Goal: Register for event/course

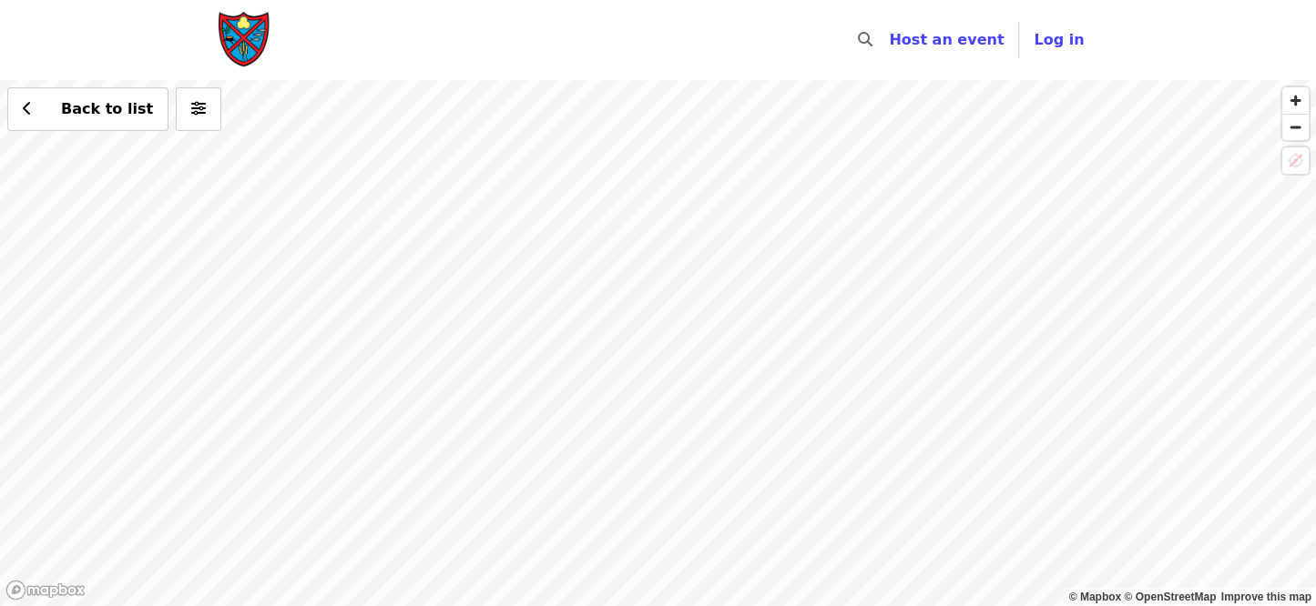
click at [728, 287] on div "Back to list" at bounding box center [658, 343] width 1316 height 526
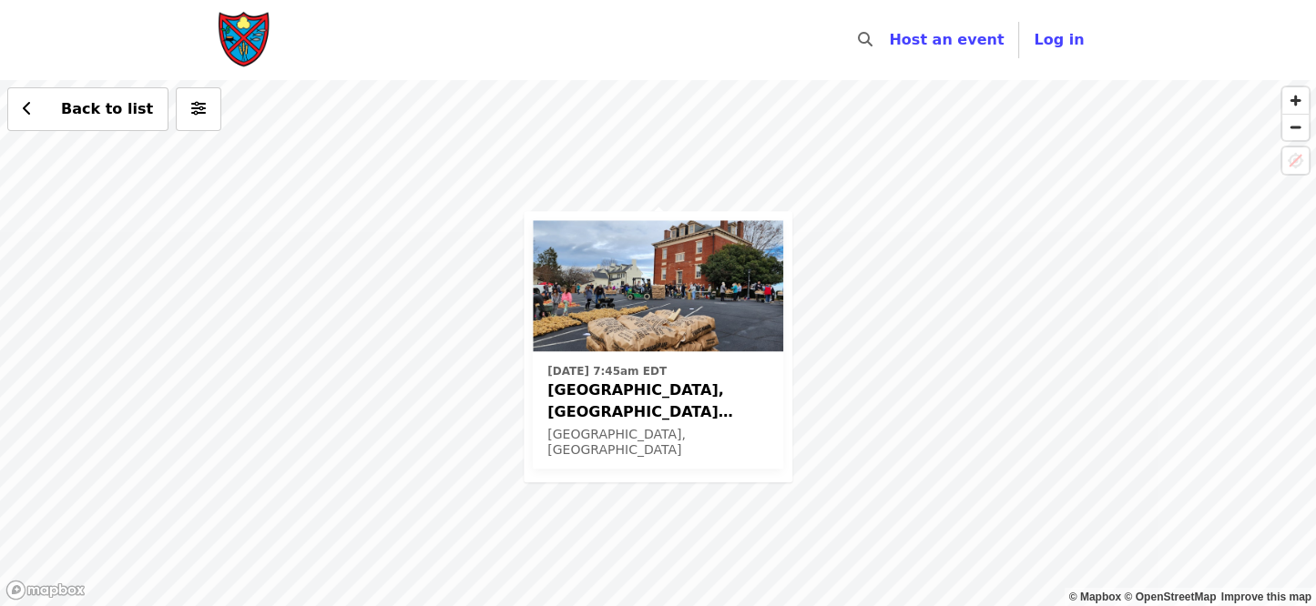
click at [539, 182] on div "[DATE] 7:45am [GEOGRAPHIC_DATA], [GEOGRAPHIC_DATA] Potato Drop! [GEOGRAPHIC_DAT…" at bounding box center [658, 343] width 1316 height 526
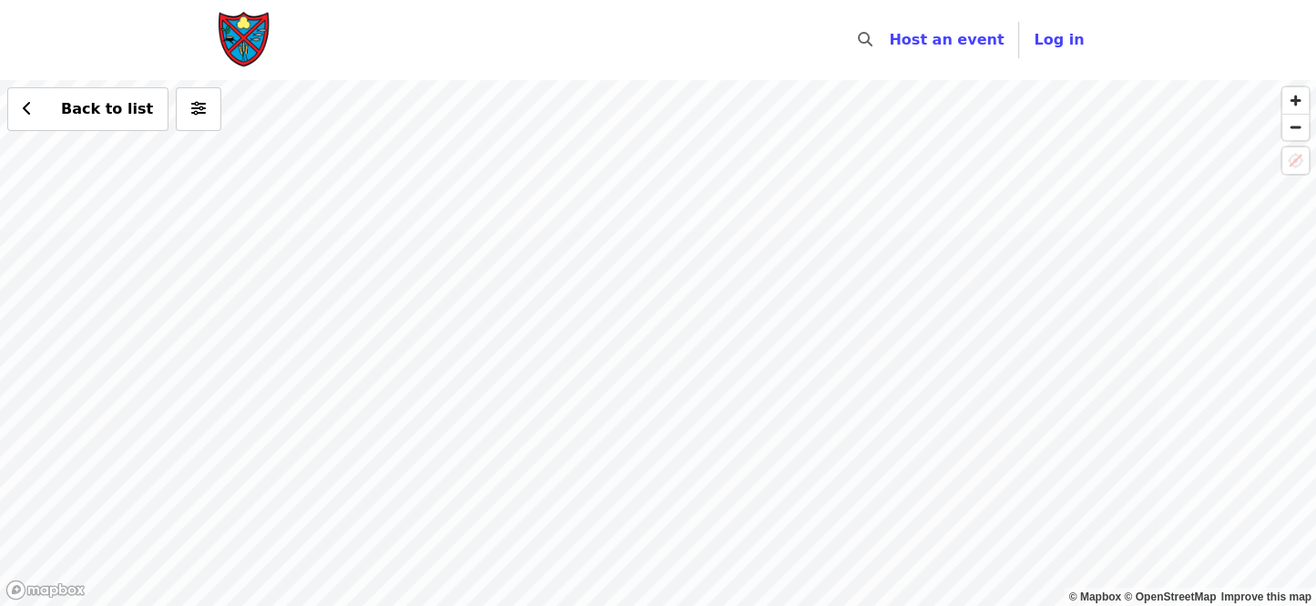
click at [252, 16] on img "Main navigation" at bounding box center [245, 40] width 55 height 58
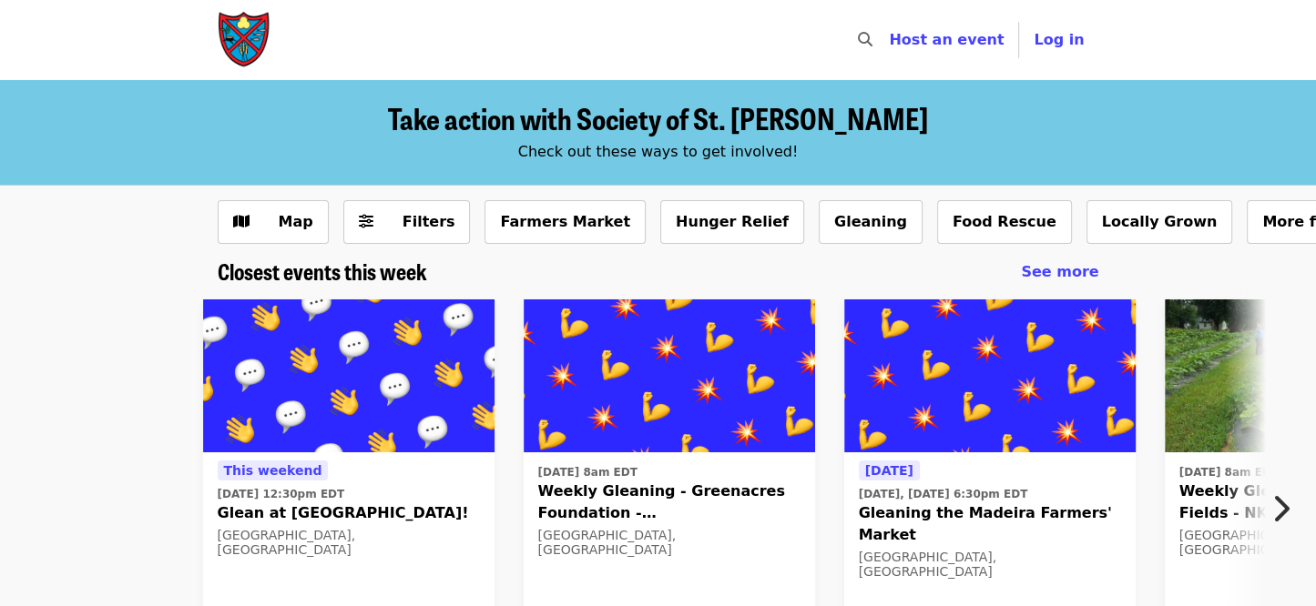
click at [257, 36] on img "Main navigation" at bounding box center [245, 40] width 55 height 58
click at [819, 215] on button "Gleaning" at bounding box center [871, 222] width 104 height 44
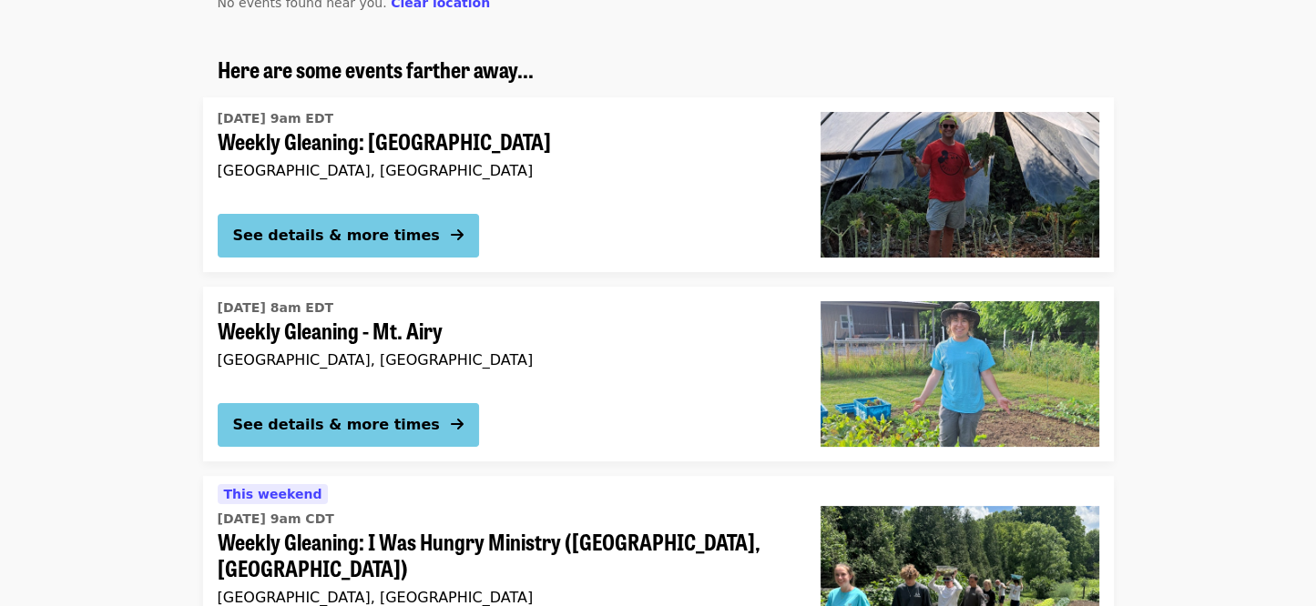
scroll to position [273, 0]
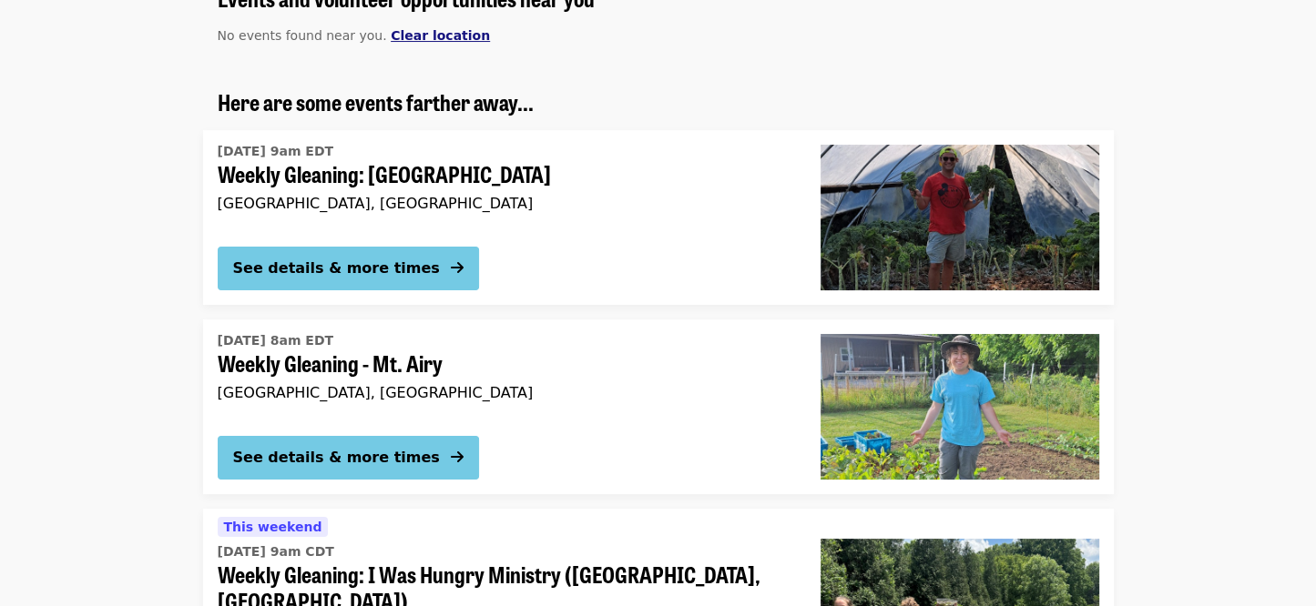
click at [435, 29] on span "Clear location" at bounding box center [440, 35] width 99 height 15
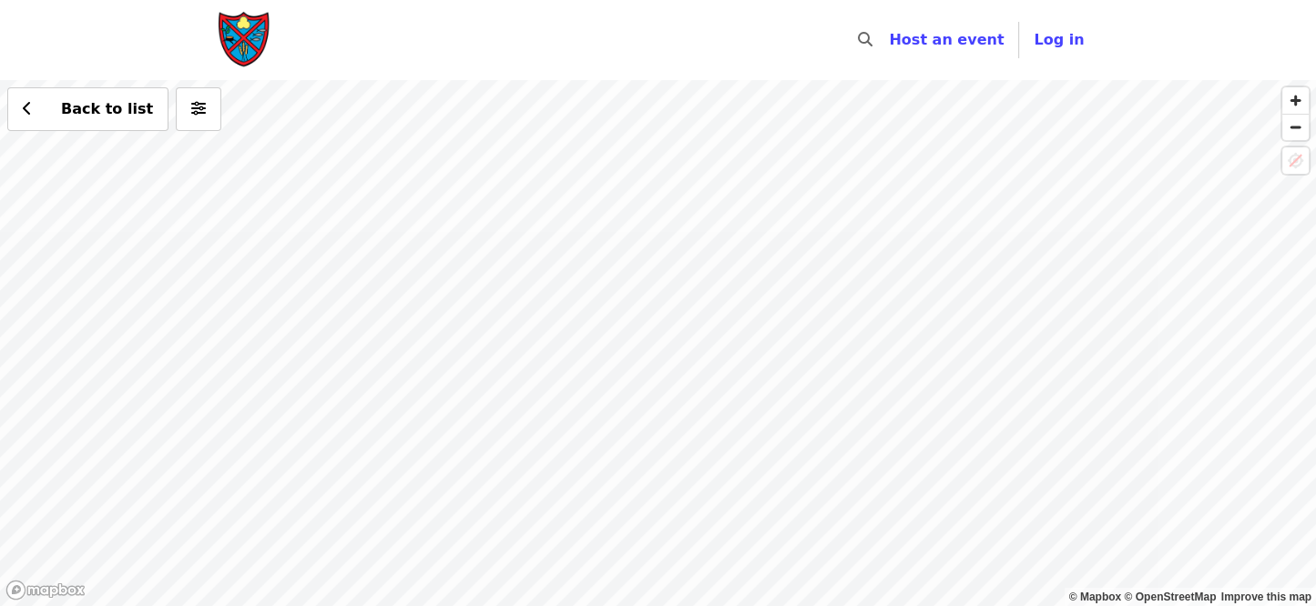
drag, startPoint x: 825, startPoint y: 239, endPoint x: 758, endPoint y: 604, distance: 370.4
click at [758, 604] on div "Back to list" at bounding box center [658, 343] width 1316 height 526
drag, startPoint x: 834, startPoint y: 349, endPoint x: 791, endPoint y: 417, distance: 80.6
click at [791, 417] on div "Back to list" at bounding box center [658, 343] width 1316 height 526
click at [850, 125] on div "Back to list" at bounding box center [658, 343] width 1316 height 526
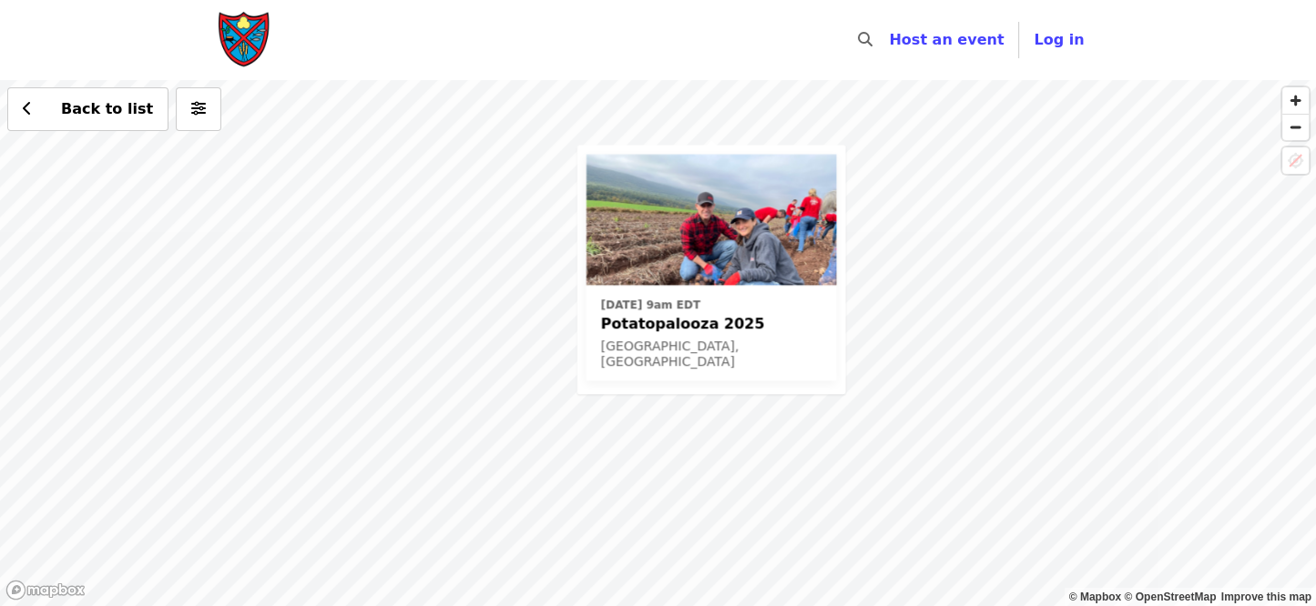
drag, startPoint x: 928, startPoint y: 415, endPoint x: 982, endPoint y: 346, distance: 88.2
click at [982, 346] on div "Fri, Oct 3 @ 9am EDT Potatopalooza 2025 Schuylkill County, PA Back to list" at bounding box center [658, 343] width 1316 height 526
click at [827, 464] on div "Fri, Oct 3 @ 9am EDT Potatopalooza 2025 Schuylkill County, PA Back to list" at bounding box center [658, 343] width 1316 height 526
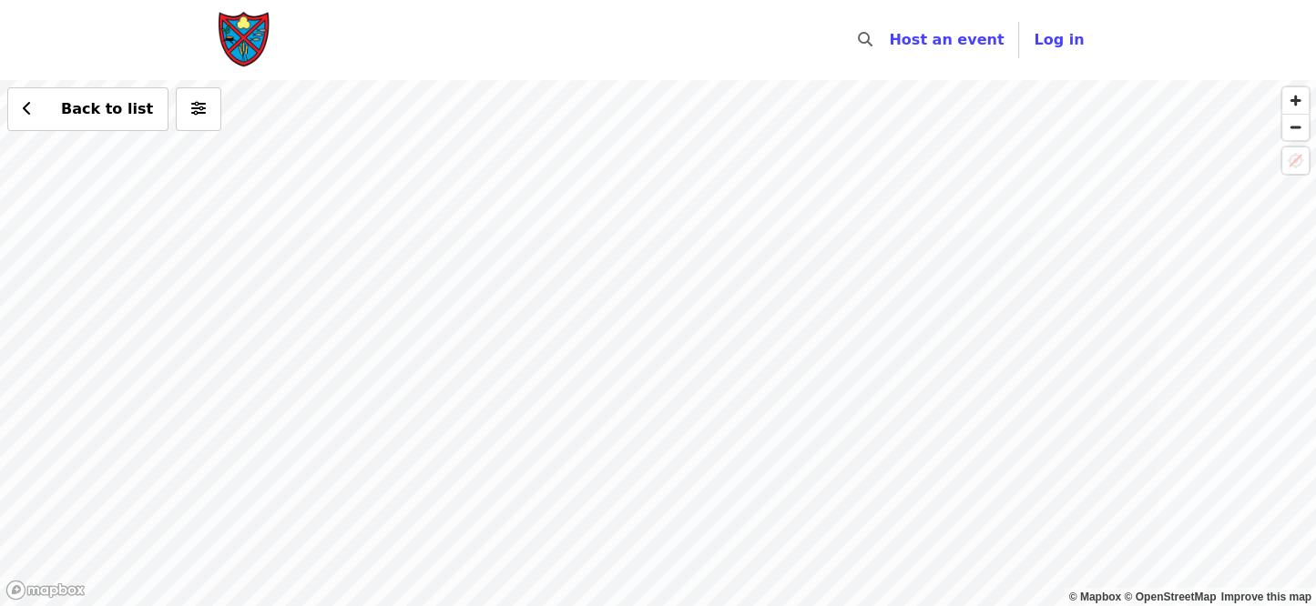
drag, startPoint x: 689, startPoint y: 383, endPoint x: 890, endPoint y: 366, distance: 202.0
click at [890, 366] on div "Back to list" at bounding box center [658, 343] width 1316 height 526
click at [1070, 45] on span "Log in" at bounding box center [1058, 39] width 50 height 17
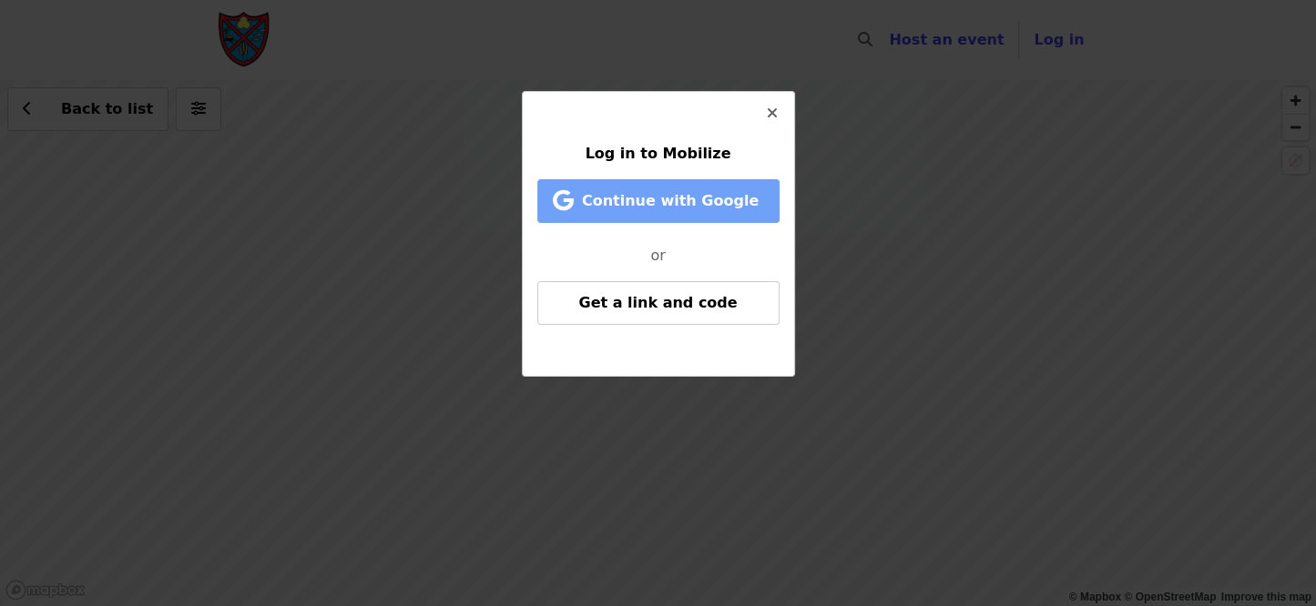
click at [666, 199] on span "Continue with Google" at bounding box center [670, 200] width 177 height 17
